Goal: Navigation & Orientation: Find specific page/section

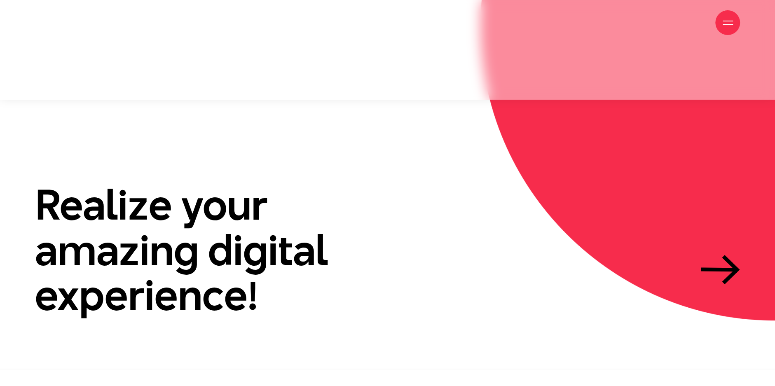
scroll to position [2612, 0]
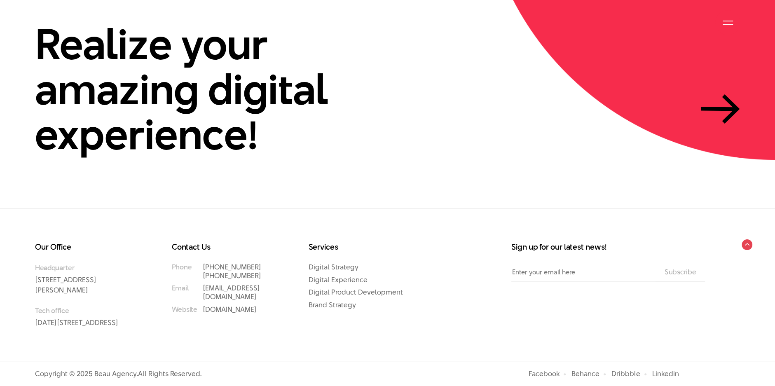
click at [755, 128] on div "Realize your amazing digital experience!" at bounding box center [387, 88] width 775 height 135
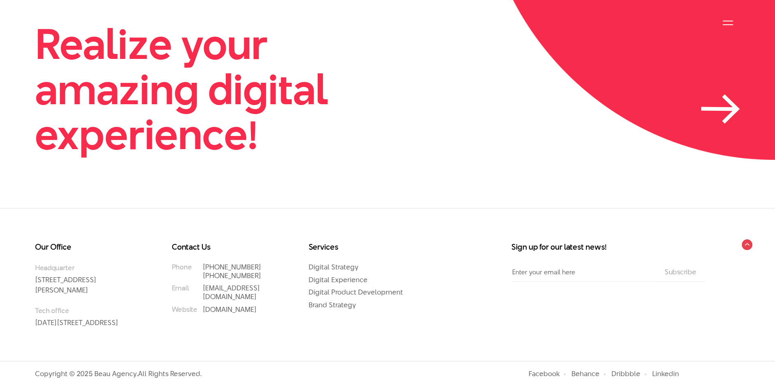
click at [719, 95] on icon at bounding box center [720, 108] width 39 height 29
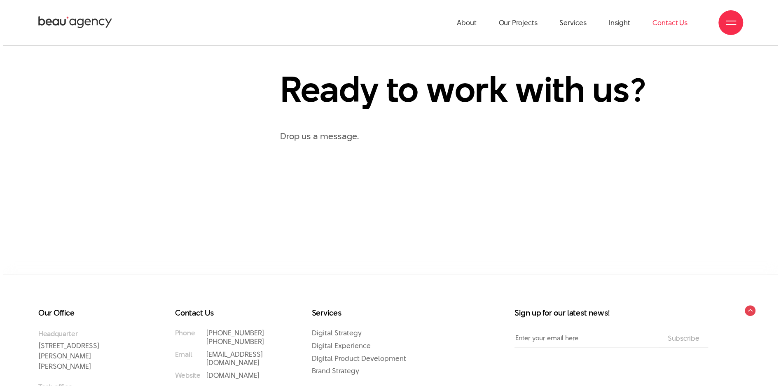
scroll to position [370, 0]
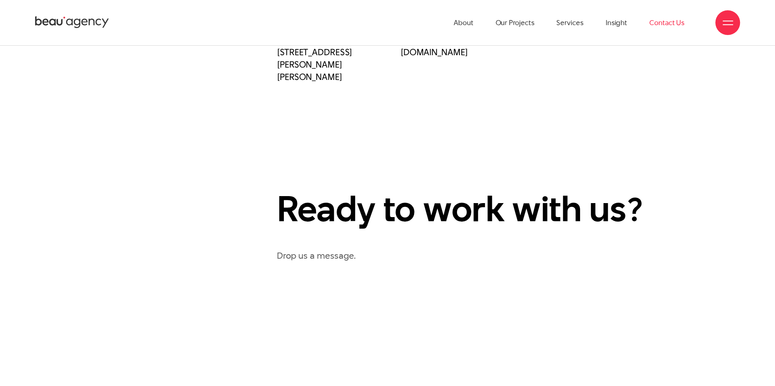
click at [723, 28] on div at bounding box center [727, 22] width 25 height 25
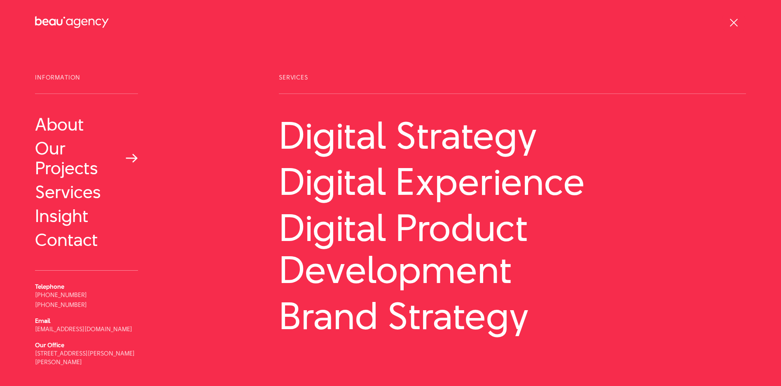
click at [87, 175] on link "Our Projects" at bounding box center [86, 158] width 103 height 40
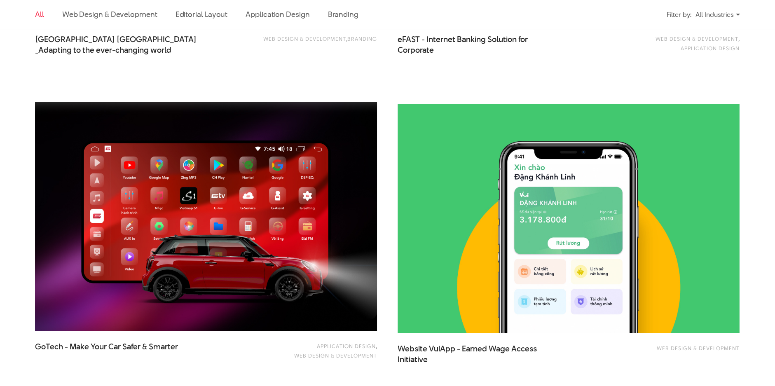
scroll to position [1154, 0]
